Goal: Browse casually: Explore the website without a specific task or goal

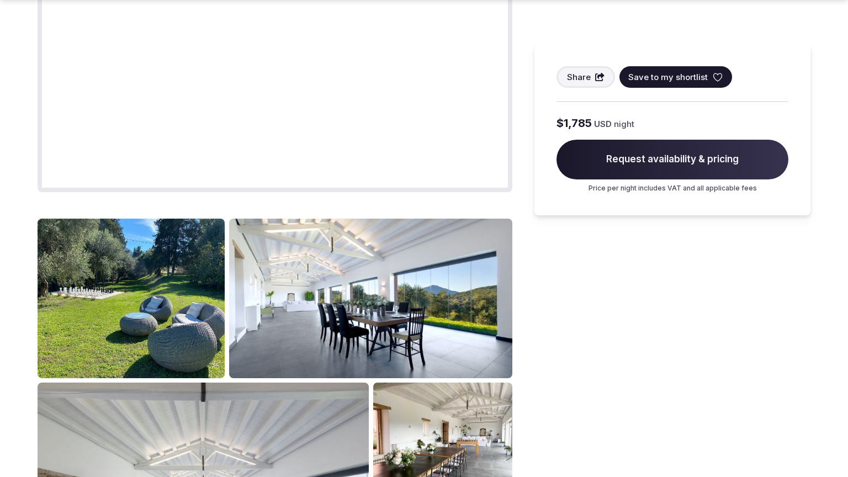
scroll to position [1782, 0]
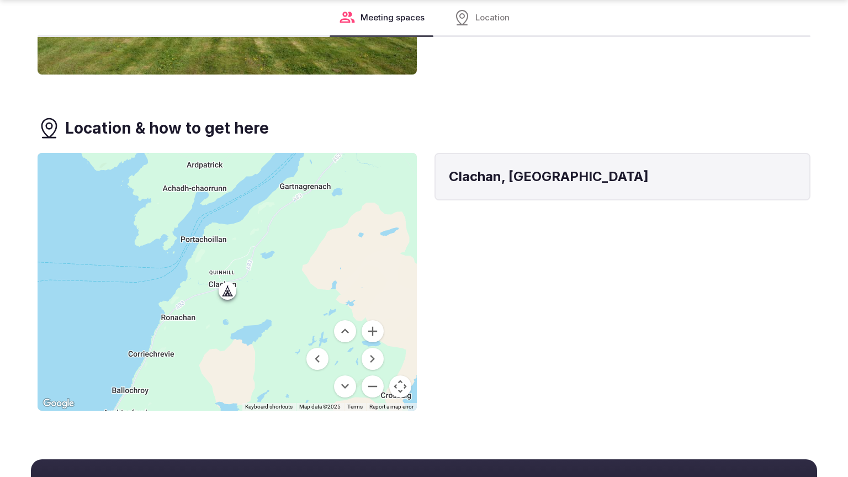
scroll to position [1169, 0]
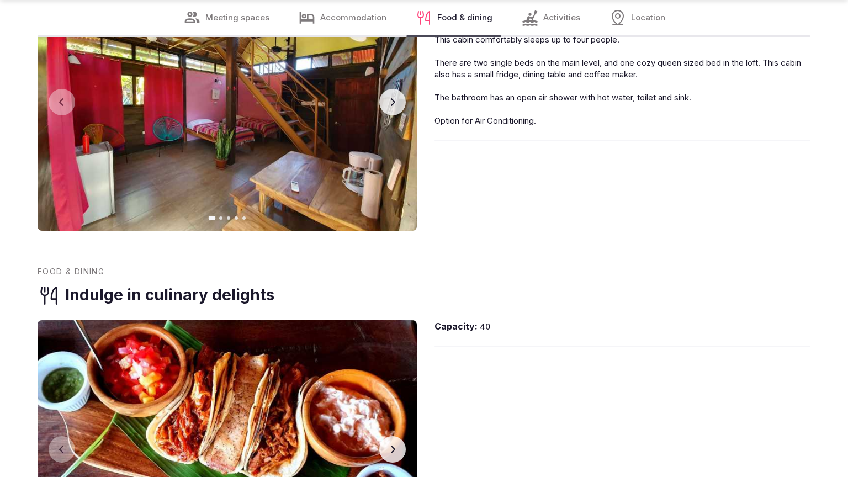
scroll to position [1708, 0]
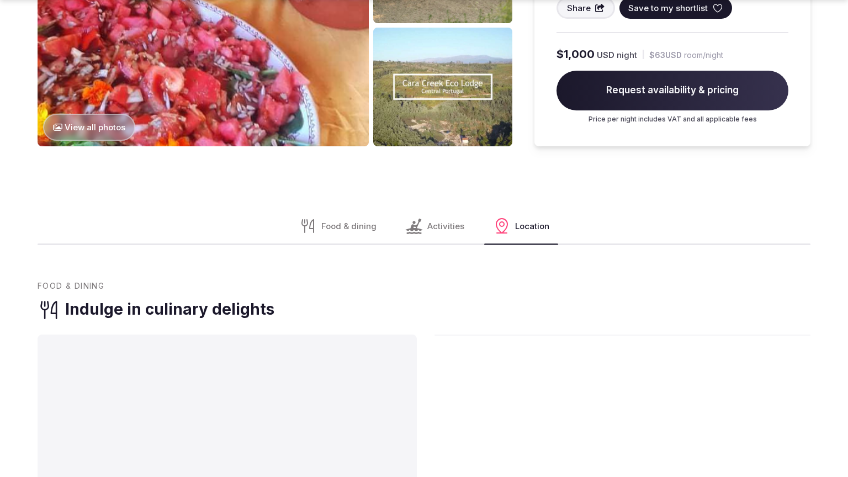
scroll to position [1782, 0]
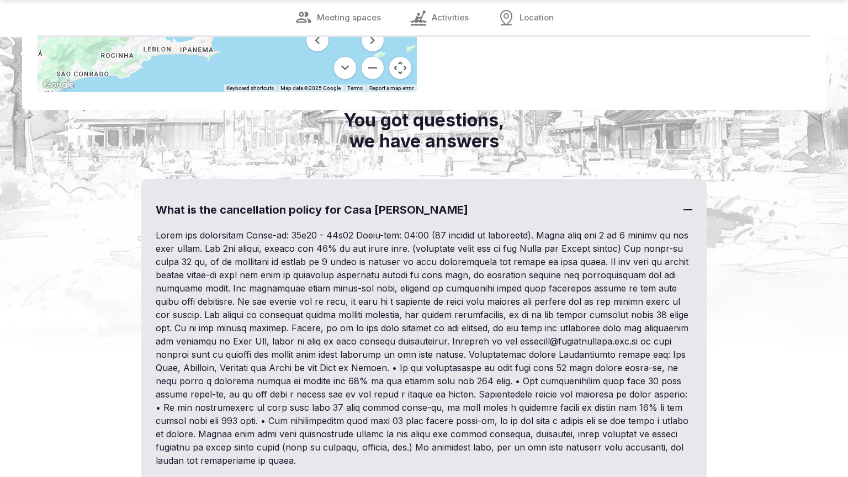
scroll to position [1629, 0]
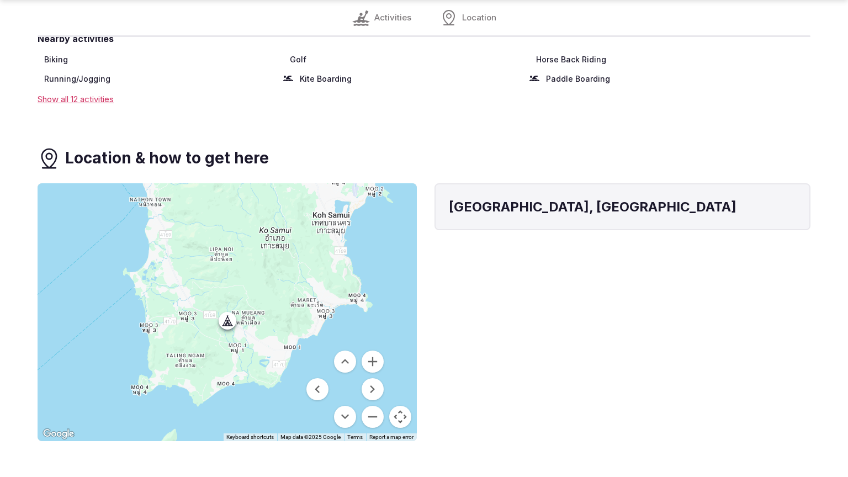
scroll to position [1199, 0]
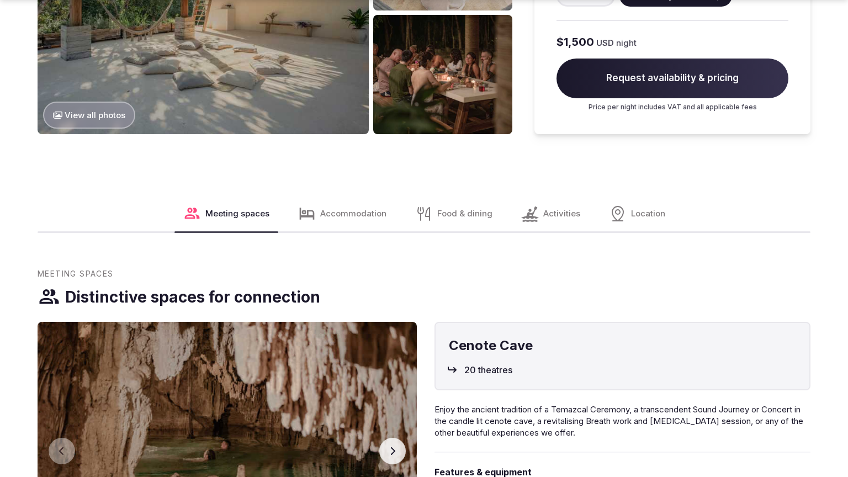
scroll to position [1782, 0]
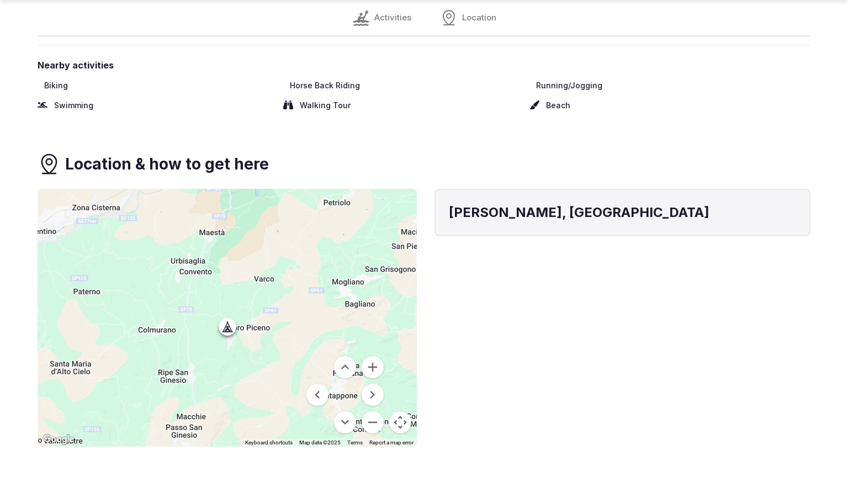
scroll to position [1172, 0]
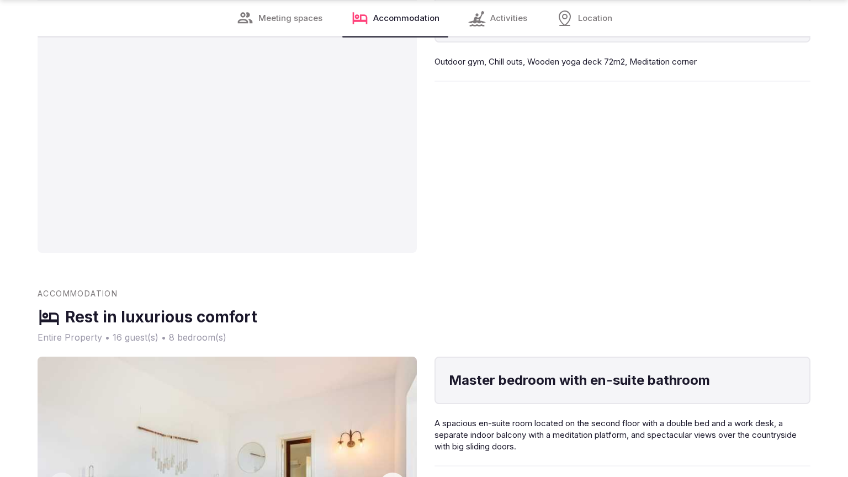
scroll to position [1745, 0]
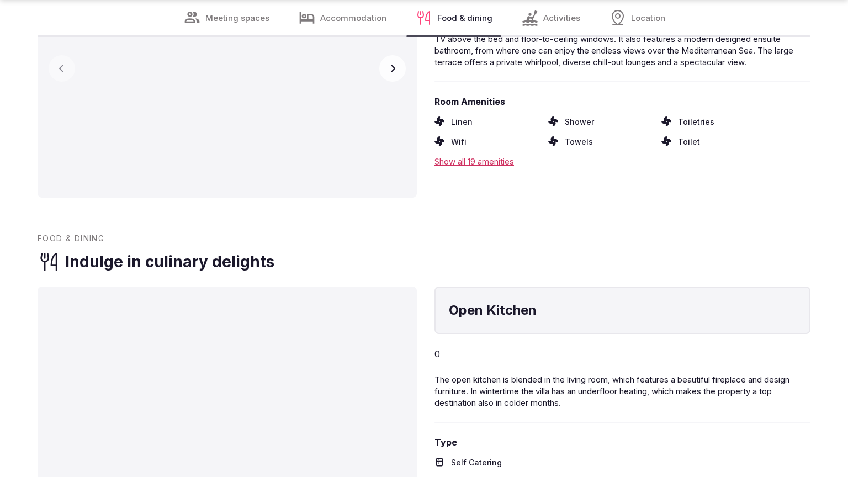
scroll to position [1708, 0]
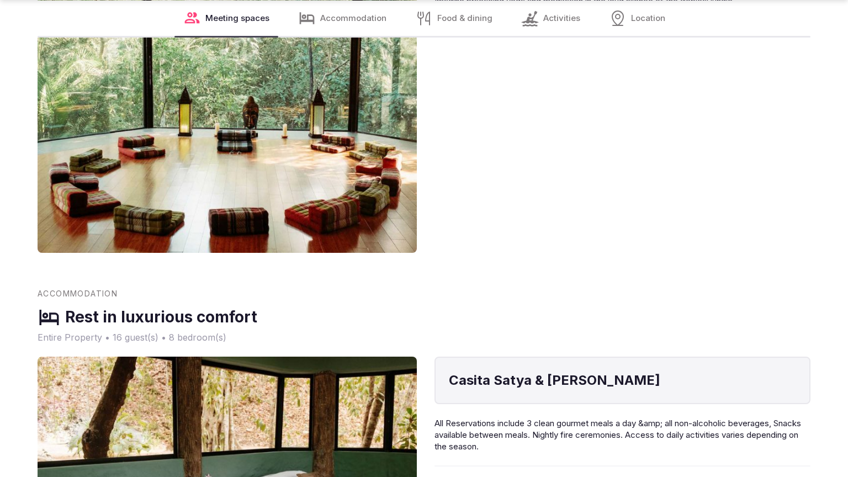
scroll to position [1745, 0]
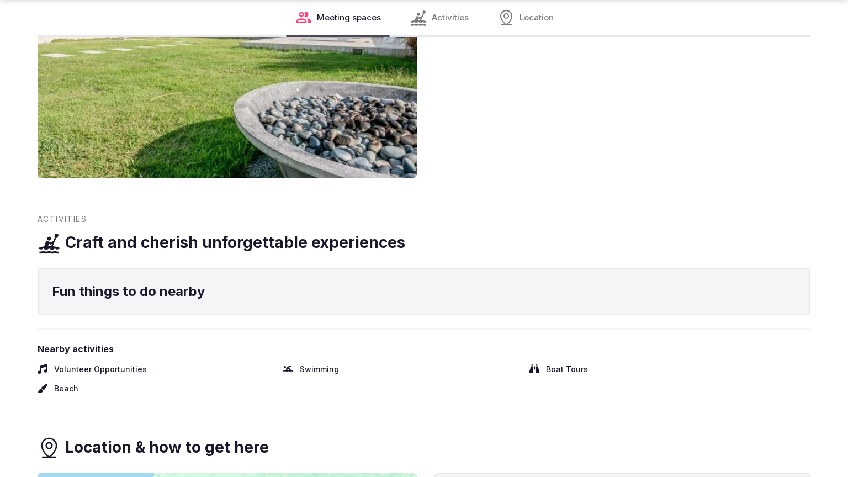
scroll to position [1291, 0]
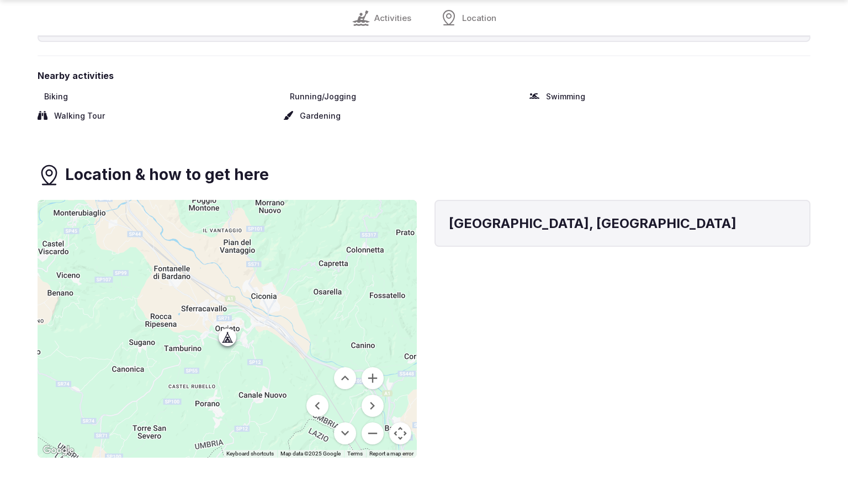
scroll to position [1216, 0]
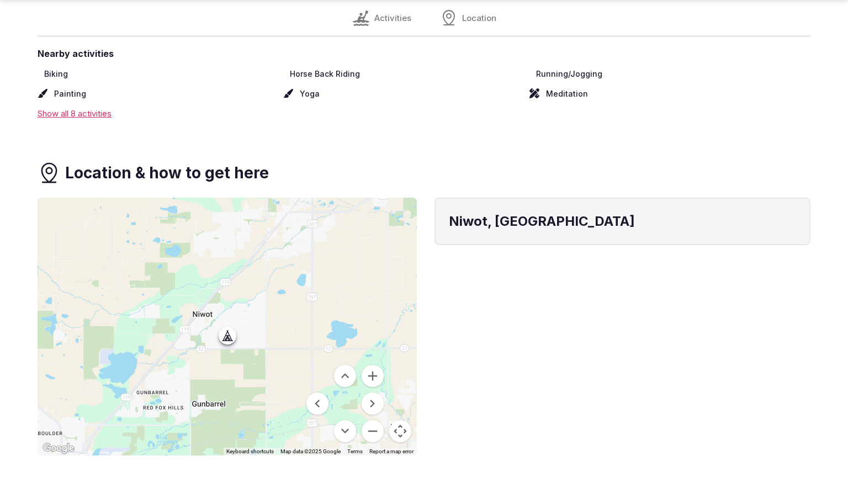
scroll to position [1168, 0]
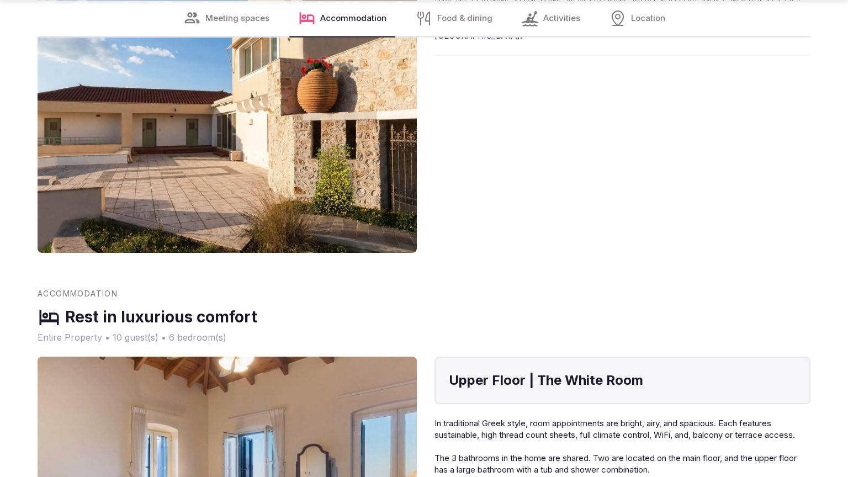
scroll to position [1745, 0]
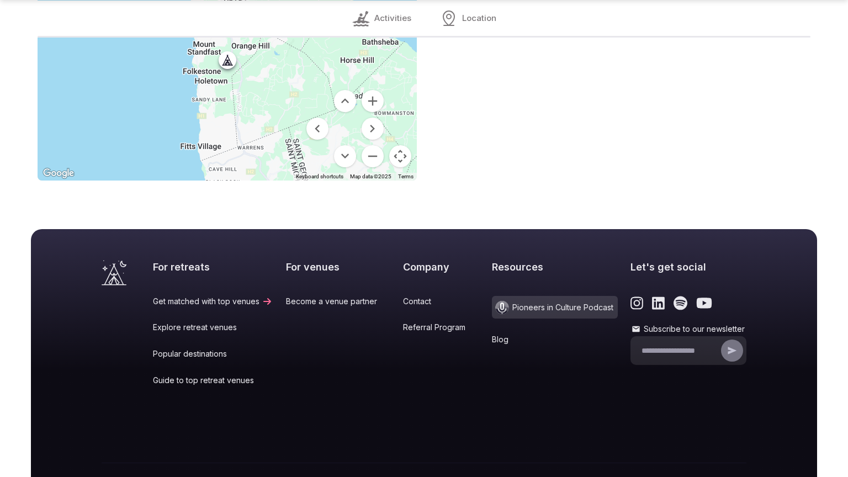
scroll to position [938, 0]
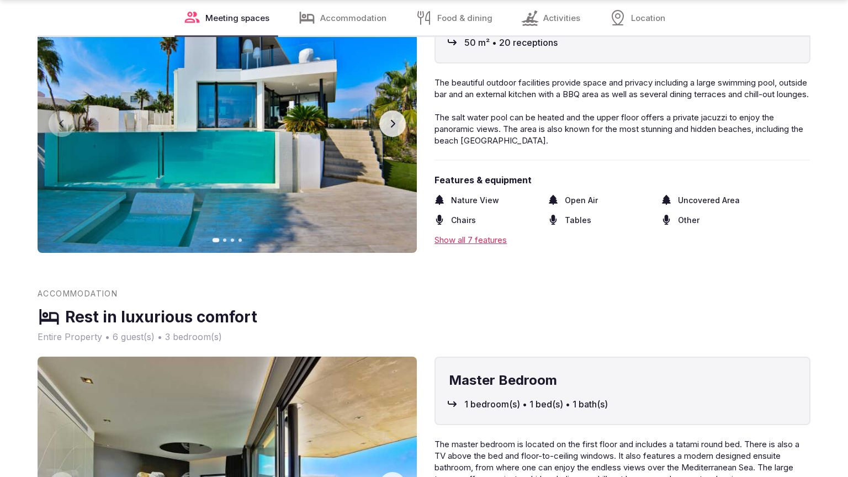
scroll to position [874, 0]
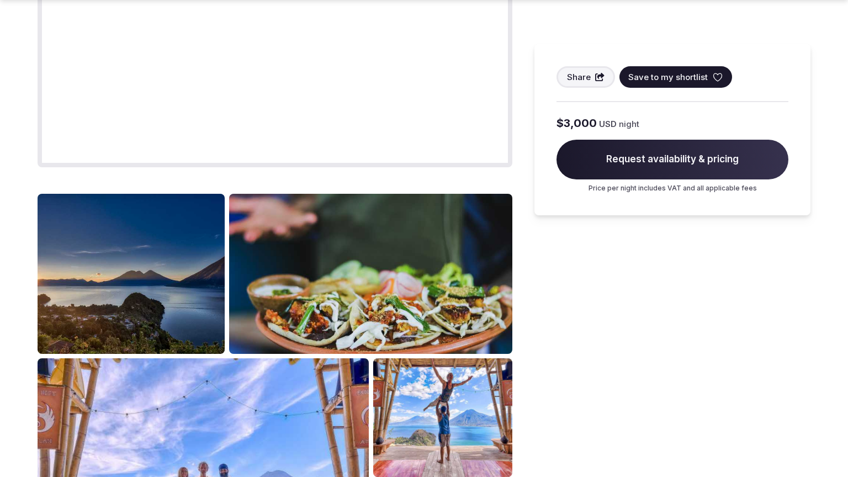
scroll to position [1328, 0]
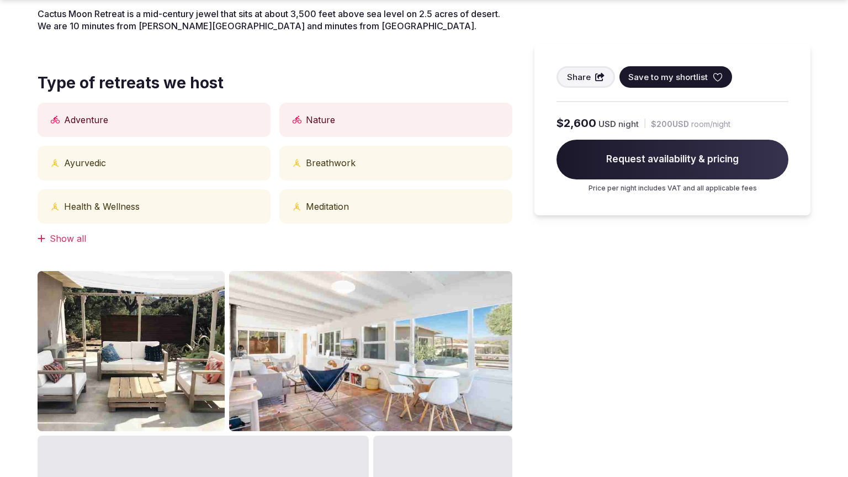
scroll to position [874, 0]
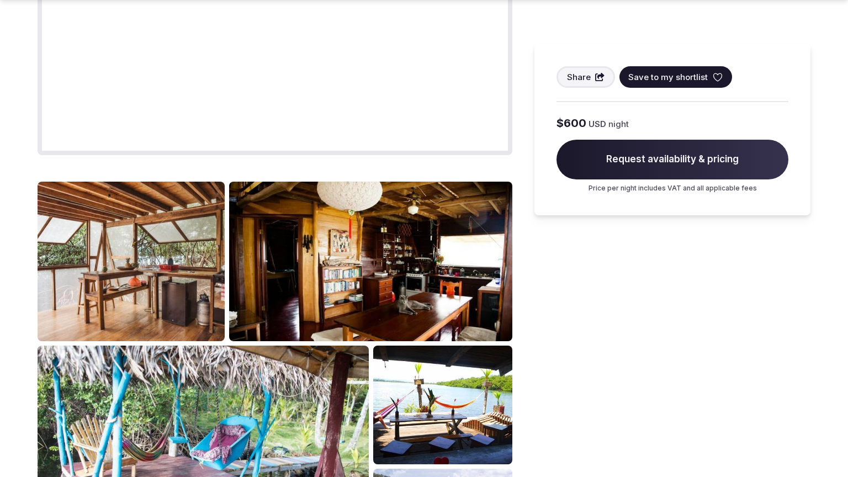
scroll to position [1328, 0]
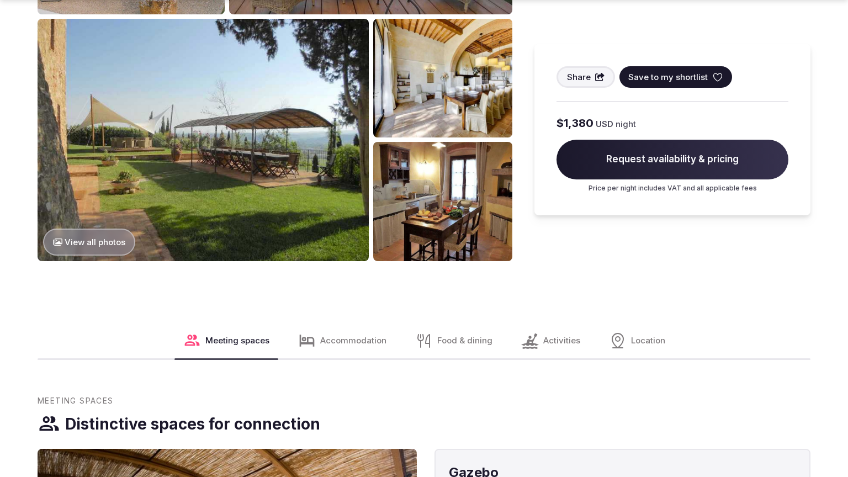
scroll to position [1328, 0]
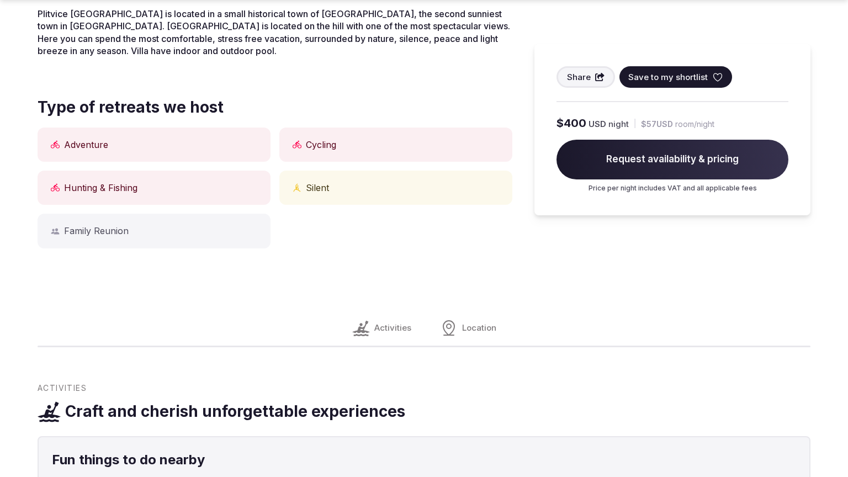
scroll to position [874, 0]
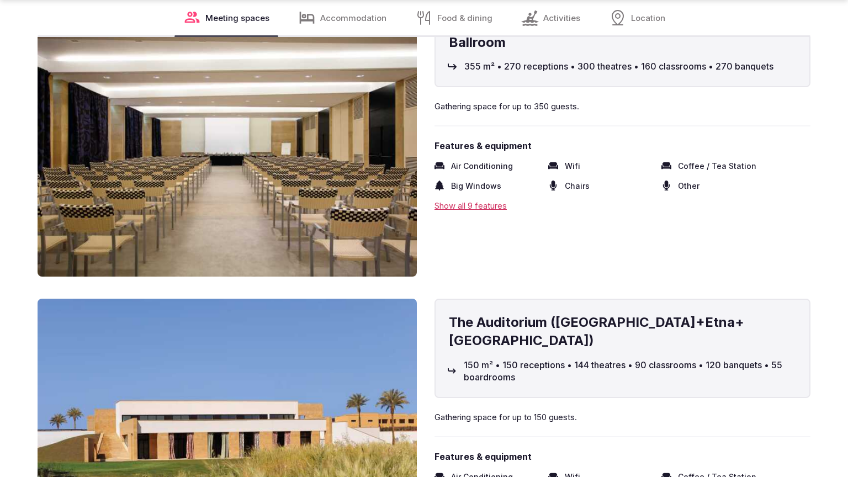
scroll to position [1745, 0]
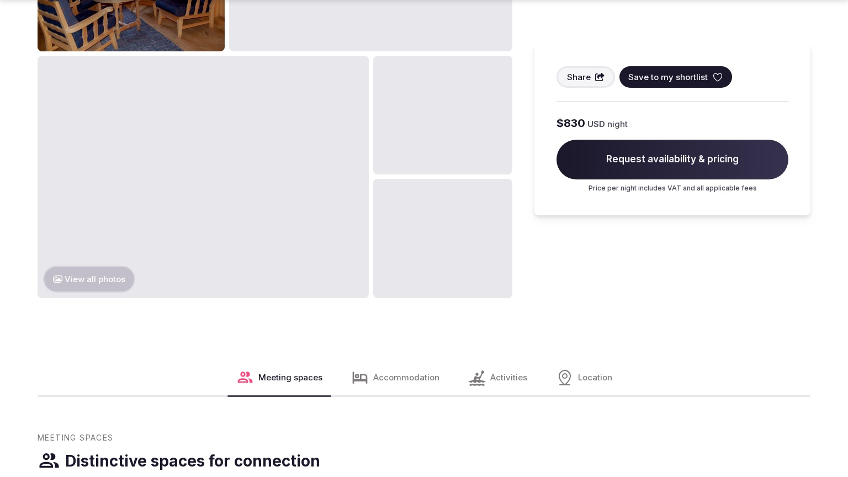
scroll to position [1328, 0]
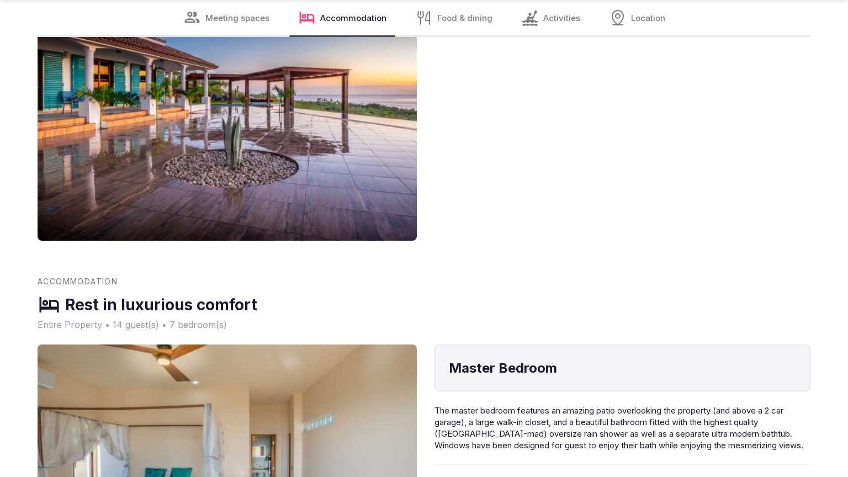
scroll to position [1745, 0]
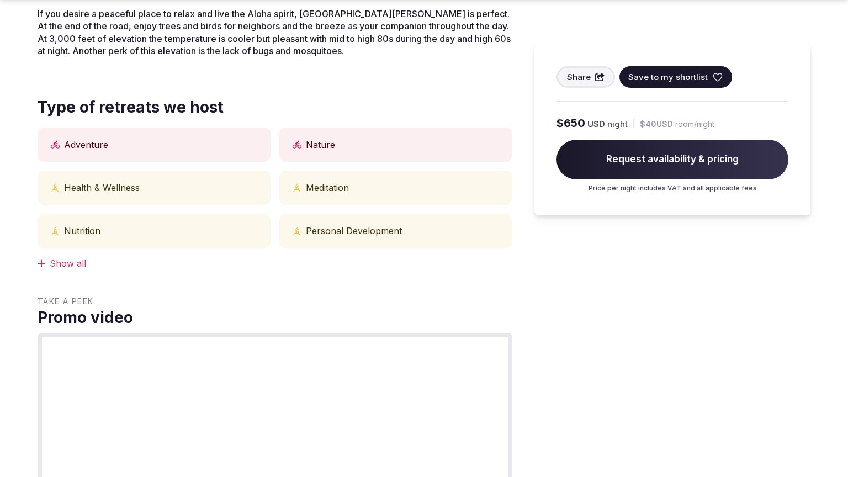
scroll to position [874, 0]
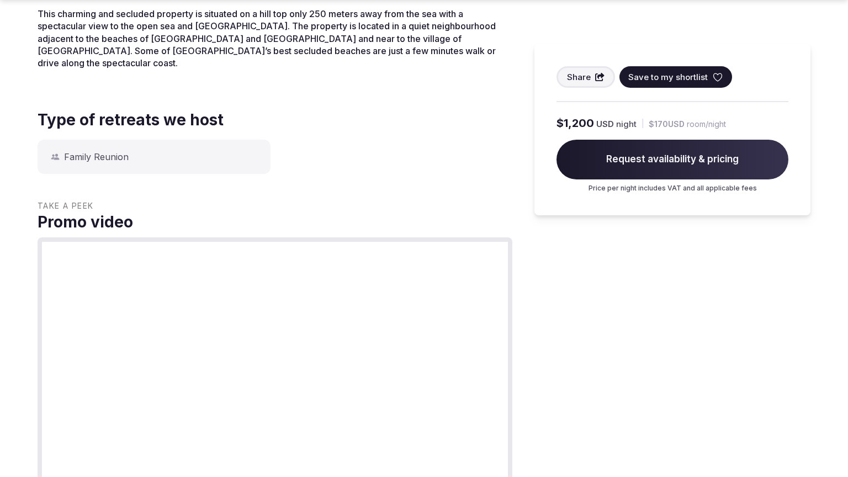
scroll to position [874, 0]
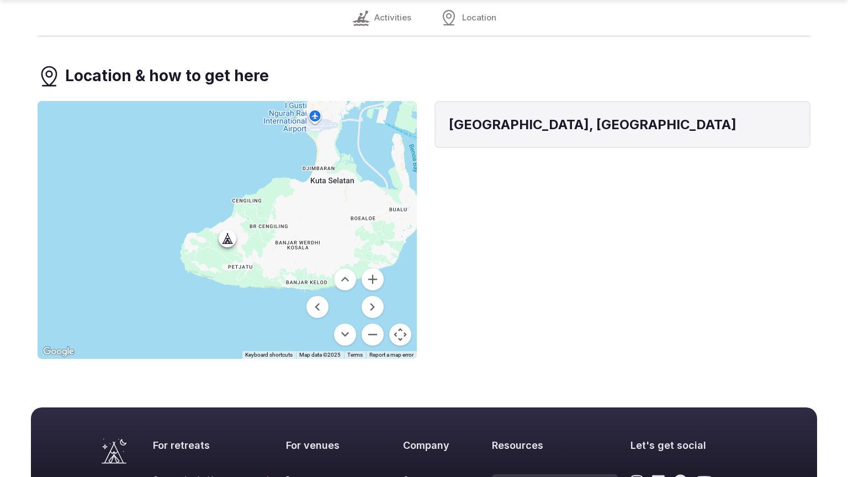
scroll to position [1117, 0]
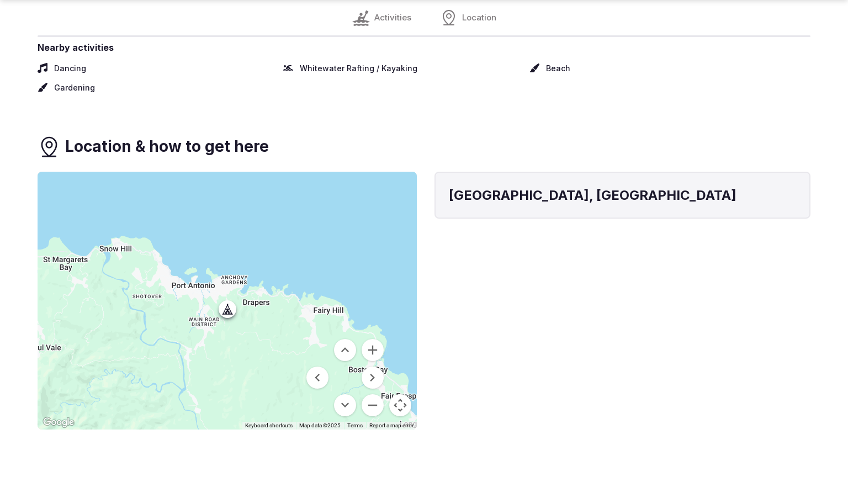
scroll to position [1187, 0]
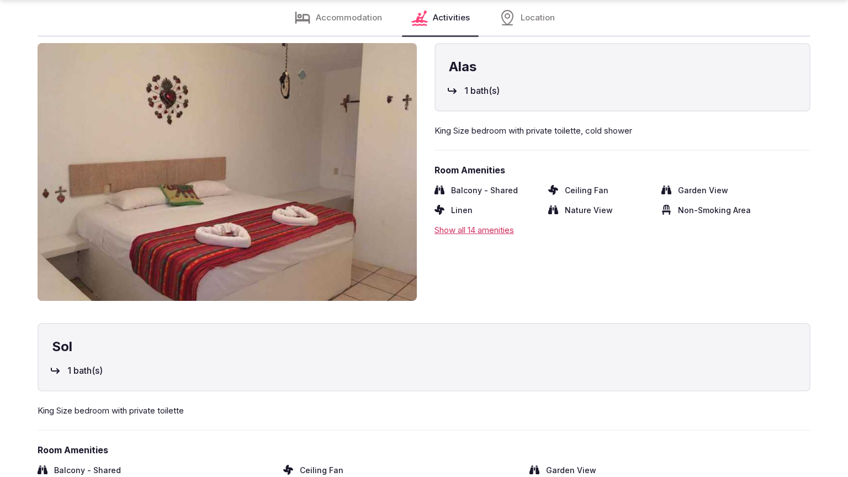
scroll to position [1291, 0]
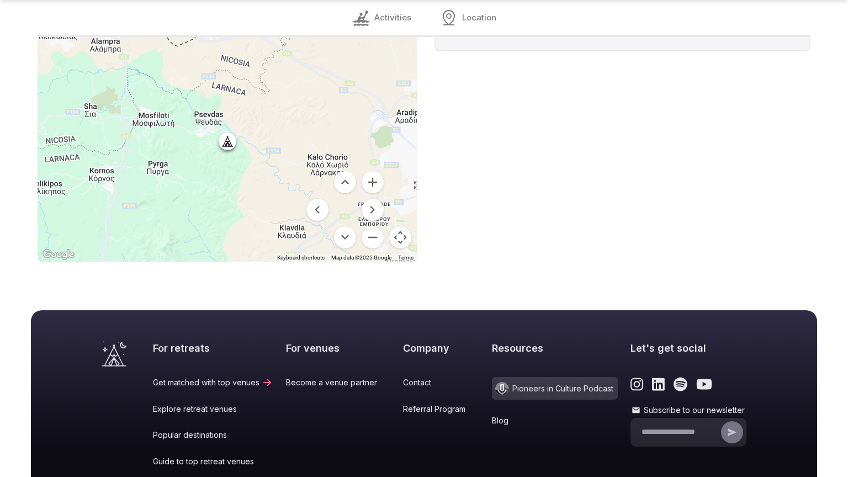
scroll to position [1019, 0]
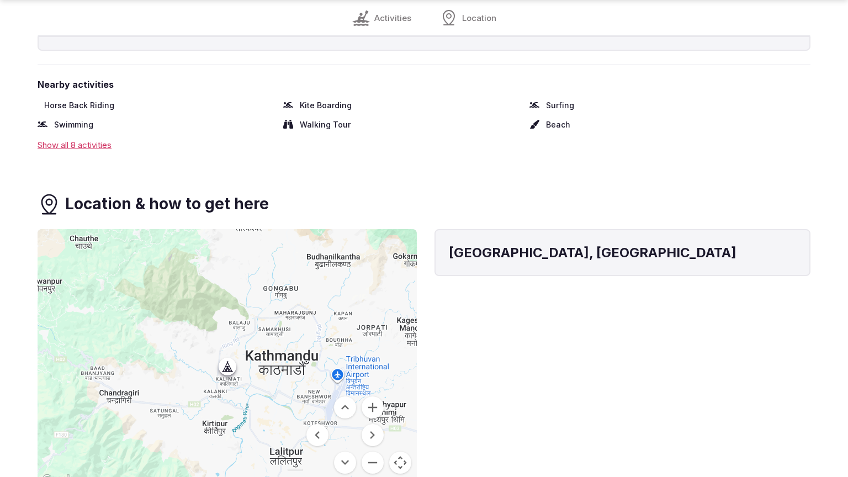
scroll to position [1245, 0]
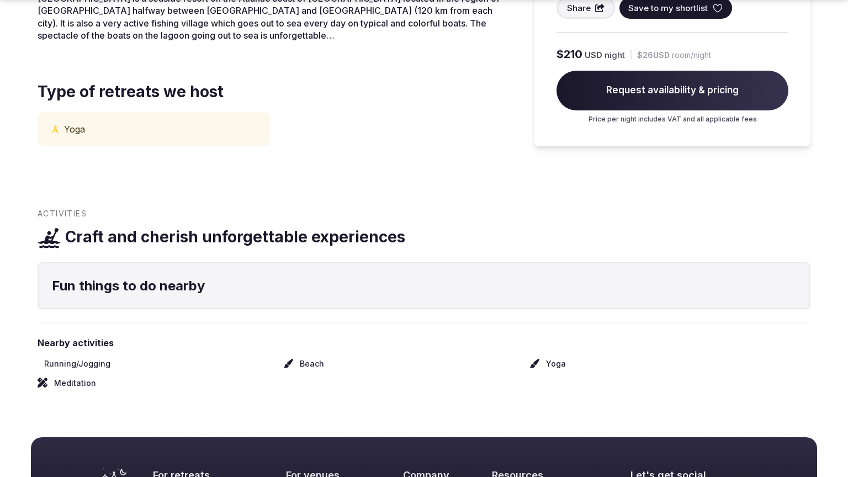
scroll to position [693, 0]
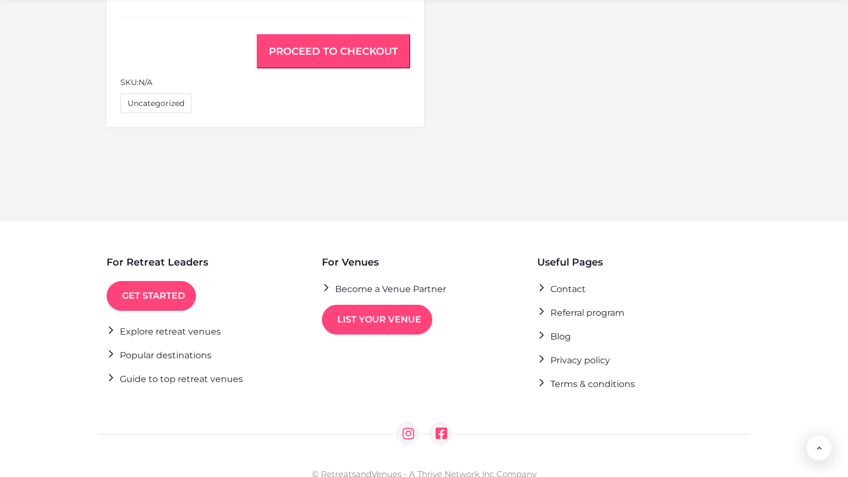
scroll to position [863, 0]
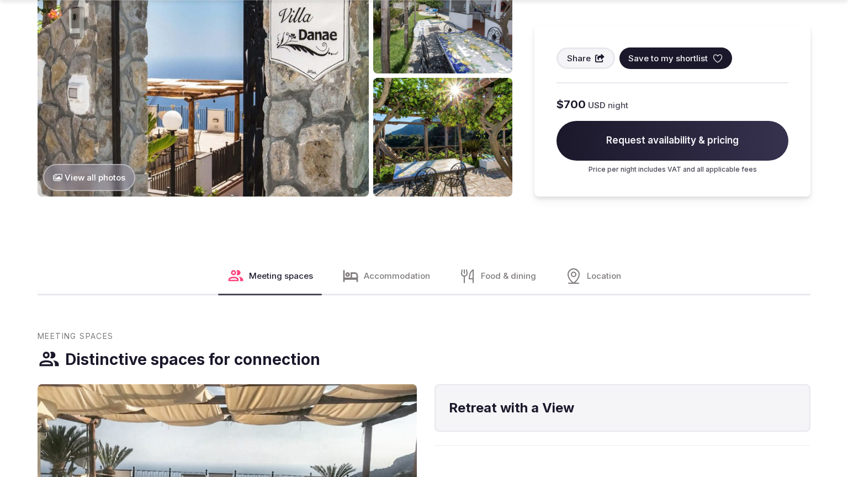
scroll to position [1328, 0]
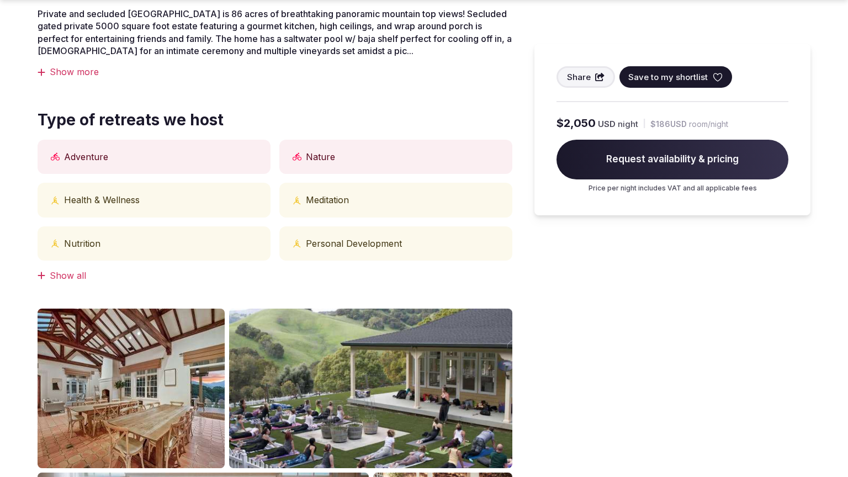
scroll to position [874, 0]
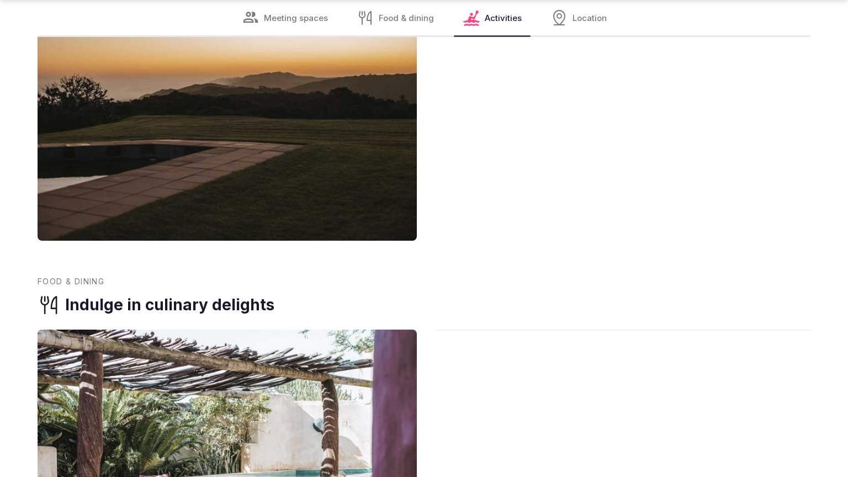
scroll to position [1745, 0]
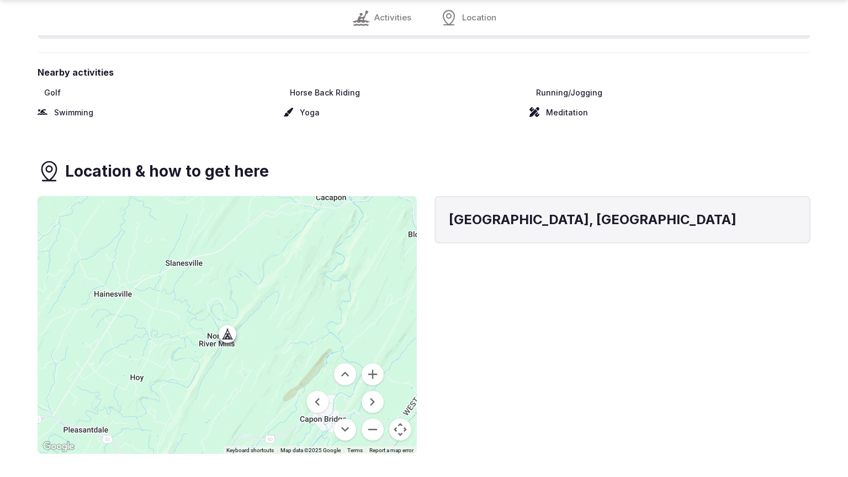
scroll to position [1212, 0]
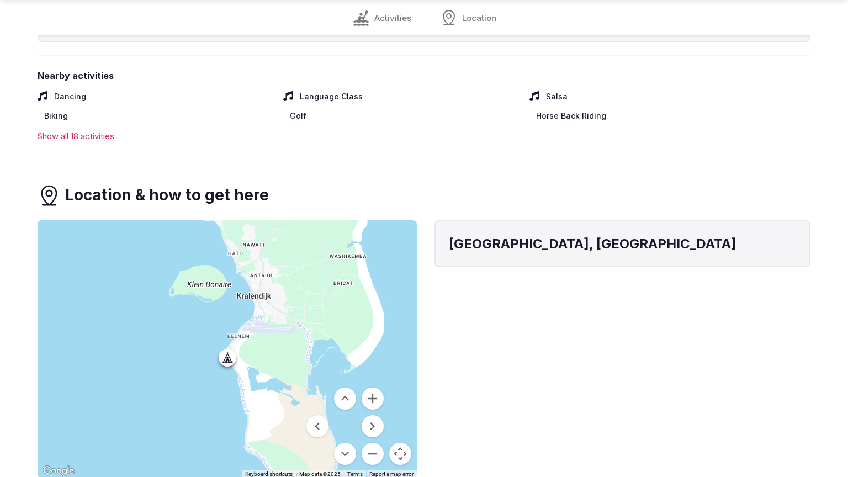
scroll to position [1236, 0]
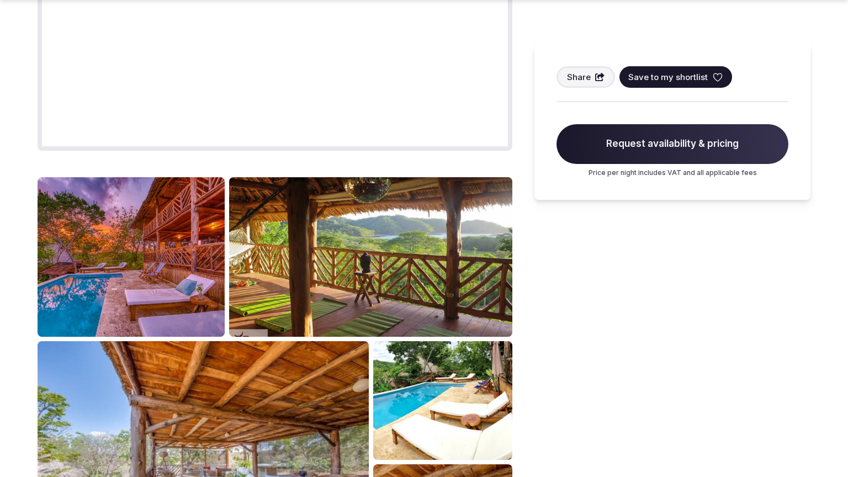
scroll to position [1777, 0]
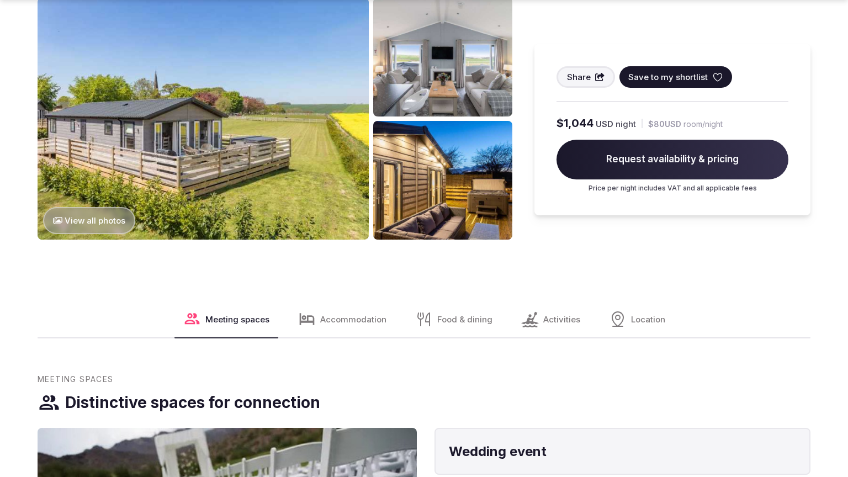
scroll to position [1328, 0]
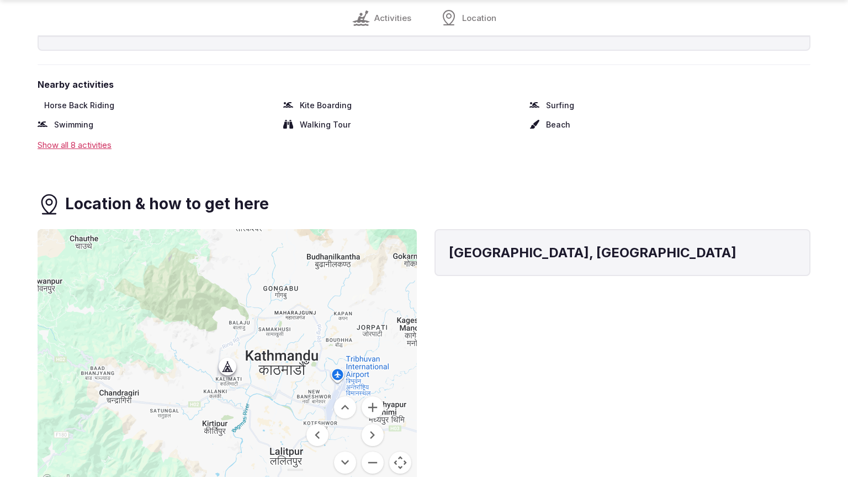
scroll to position [1245, 0]
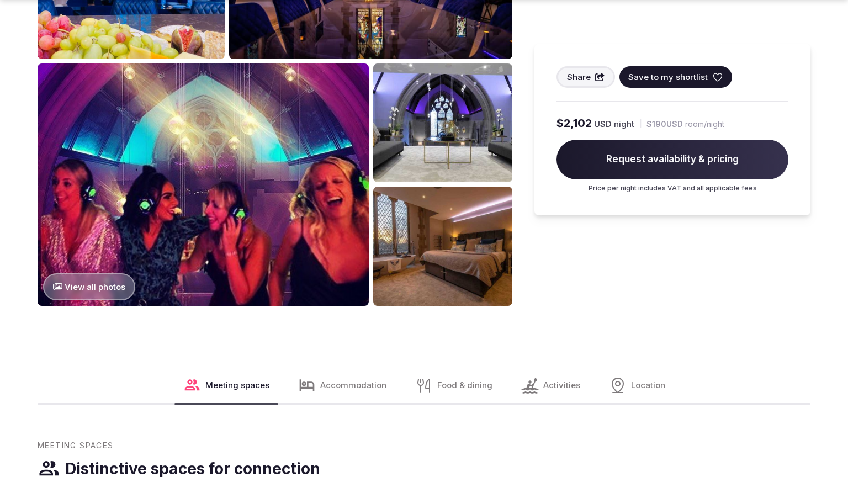
scroll to position [1328, 0]
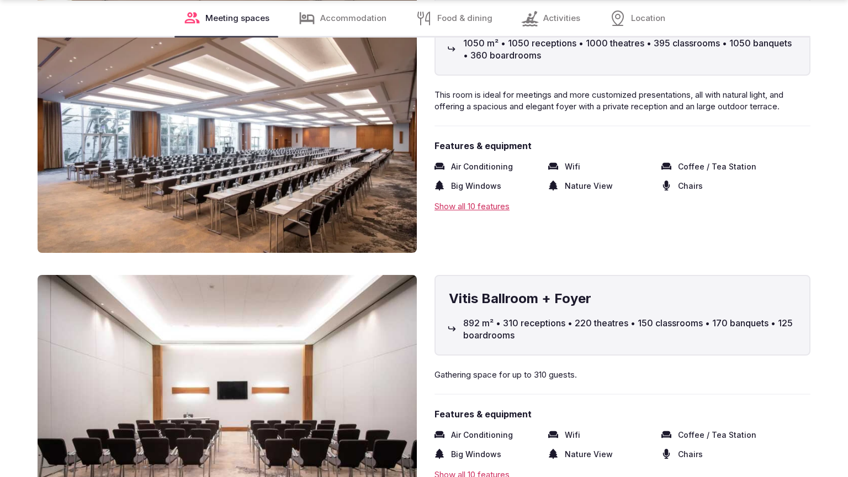
scroll to position [1745, 0]
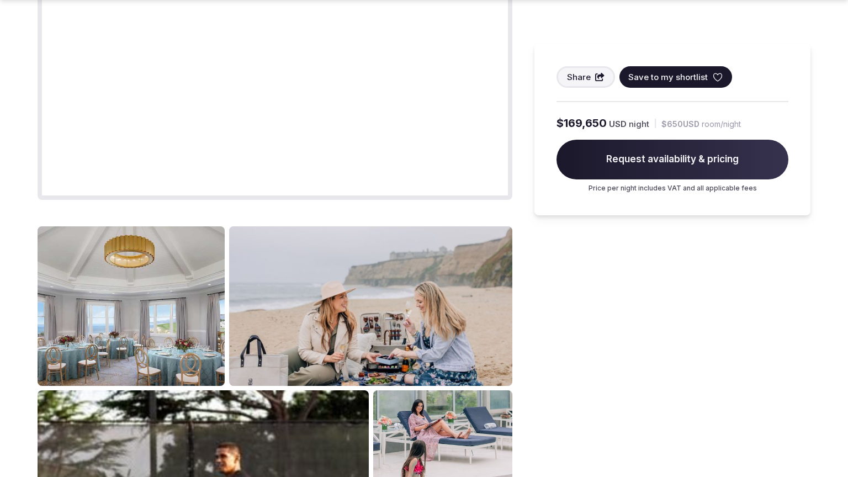
scroll to position [1328, 0]
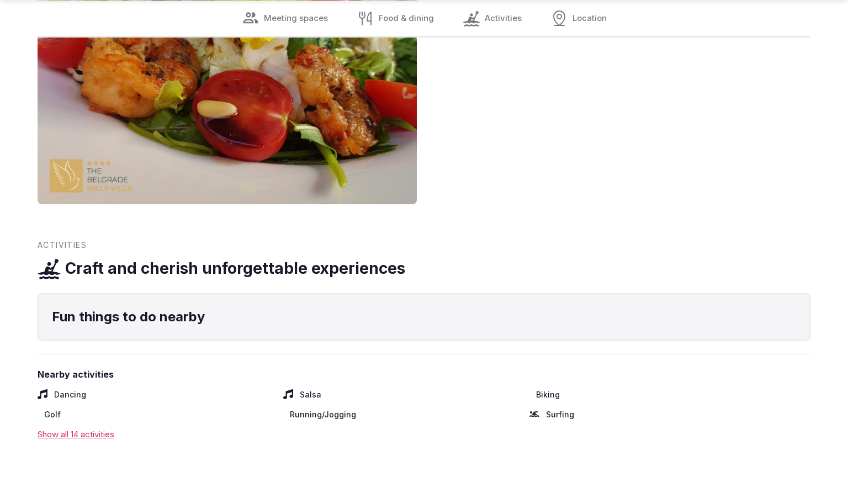
scroll to position [1708, 0]
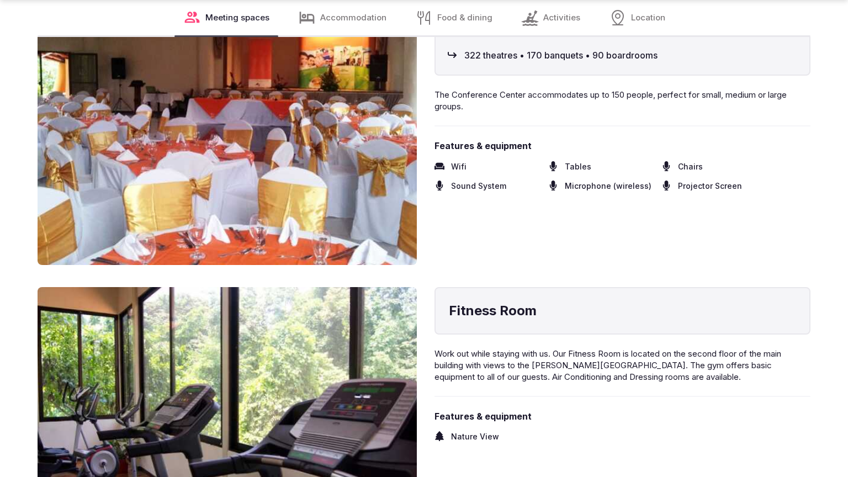
scroll to position [1745, 0]
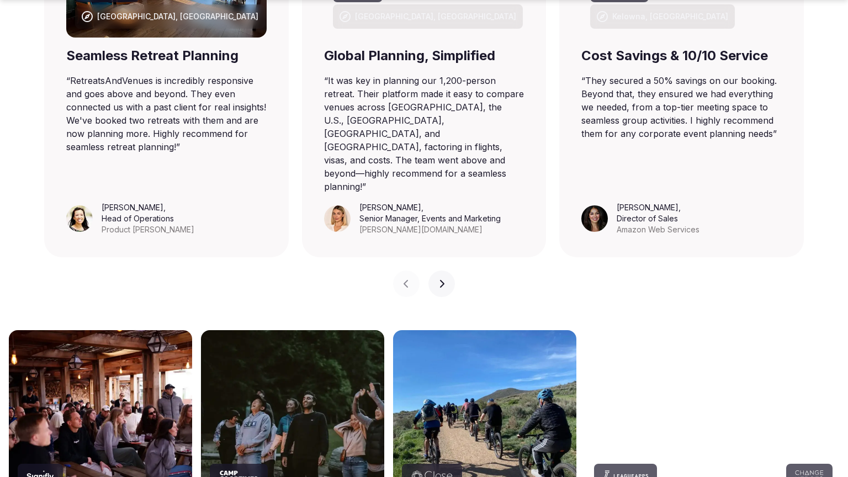
scroll to position [1328, 0]
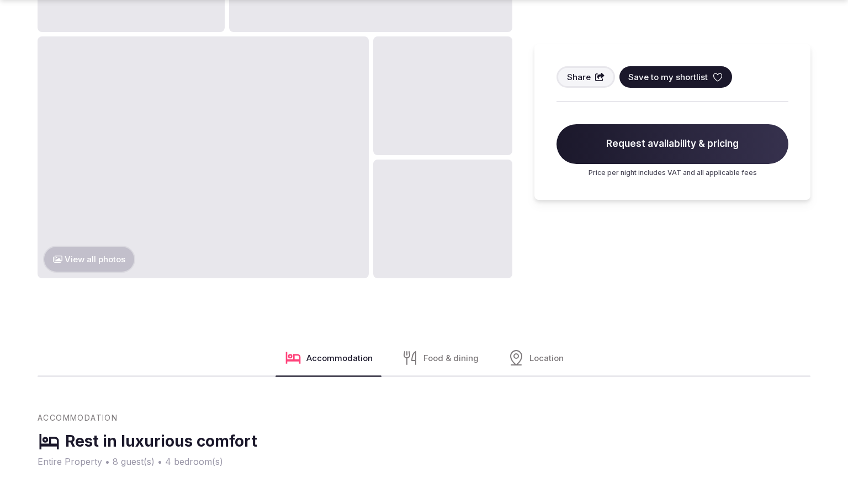
scroll to position [1328, 0]
